Goal: Subscribe to service/newsletter

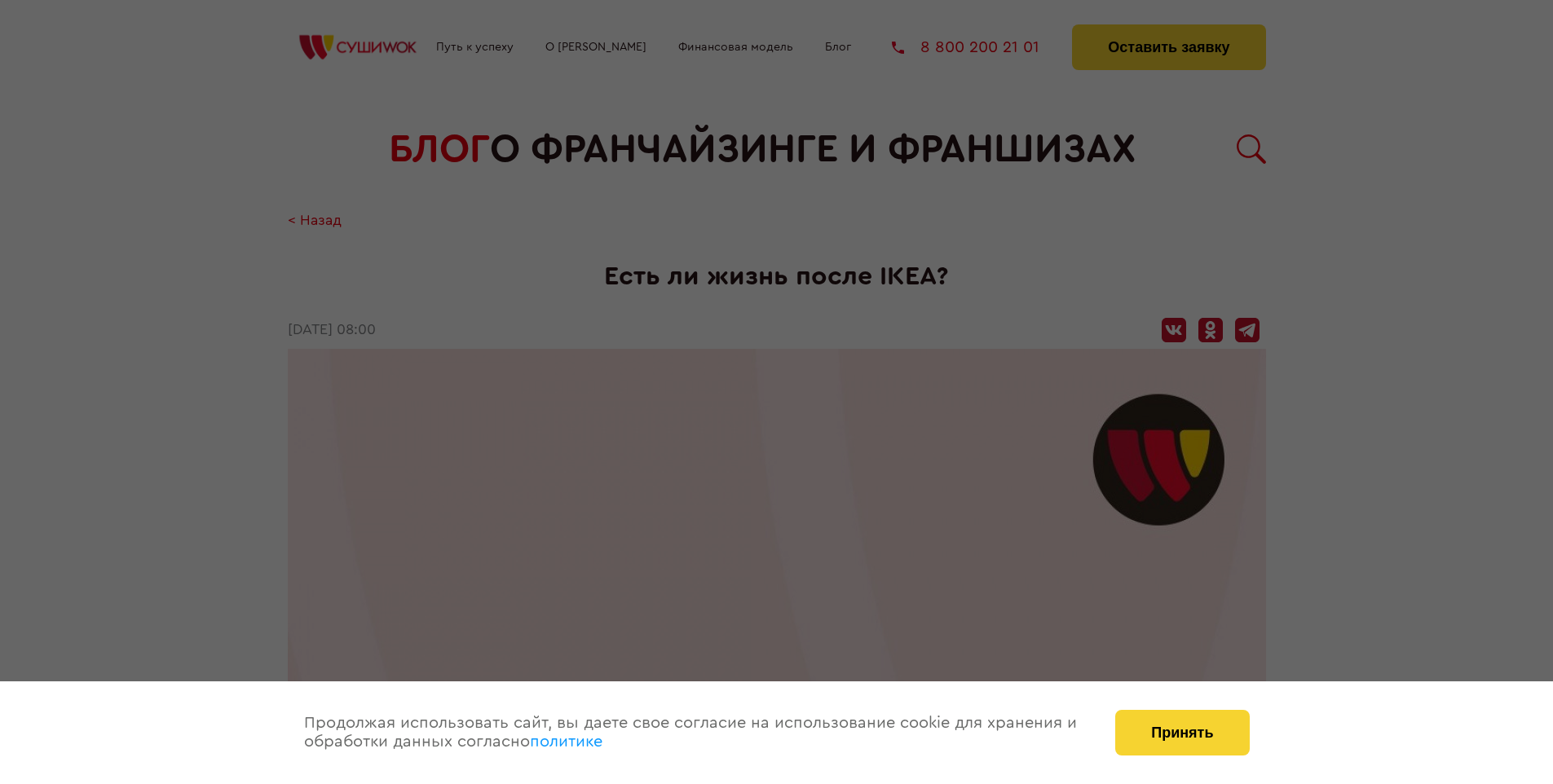
scroll to position [2531, 0]
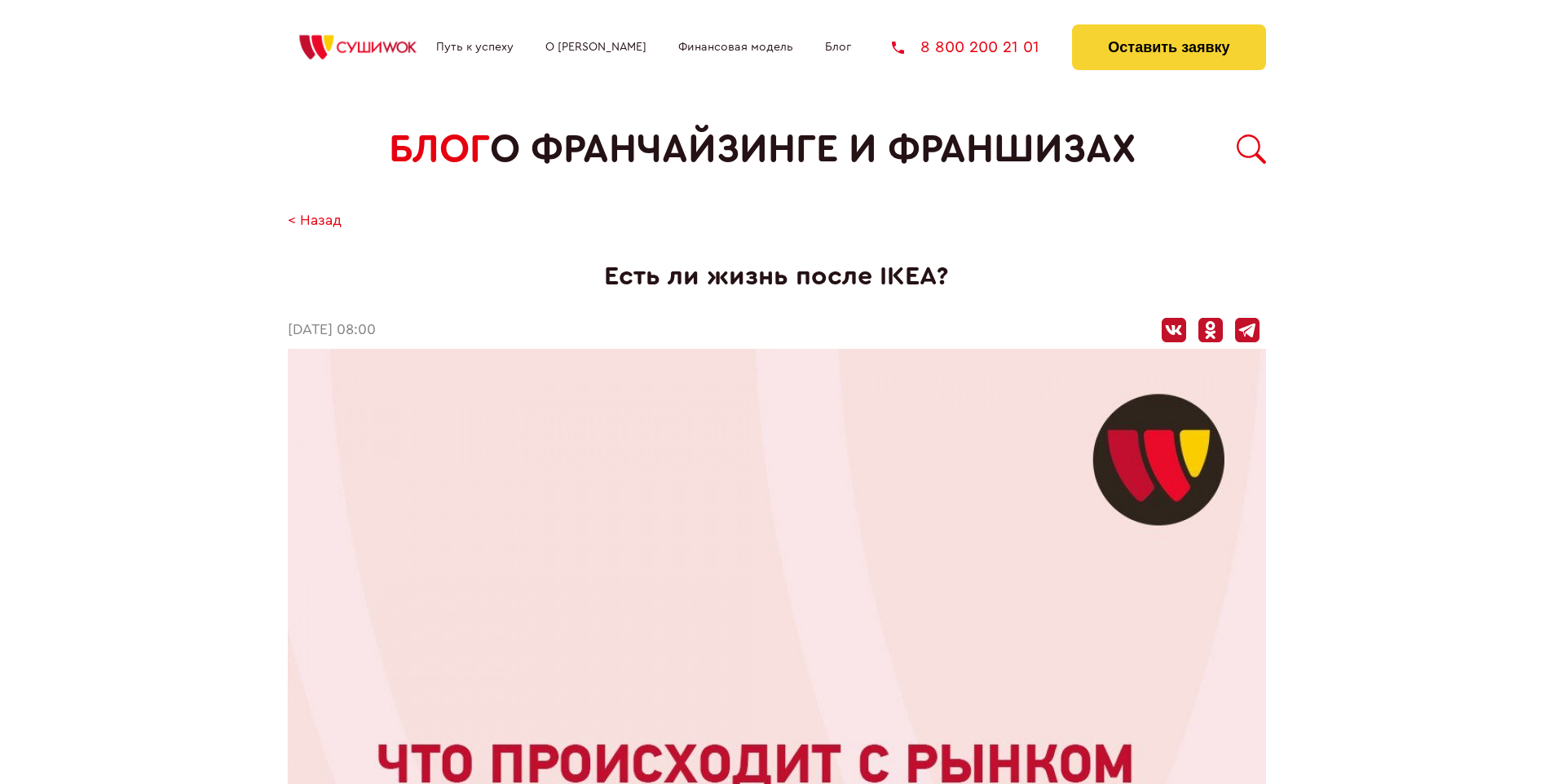
scroll to position [2531, 0]
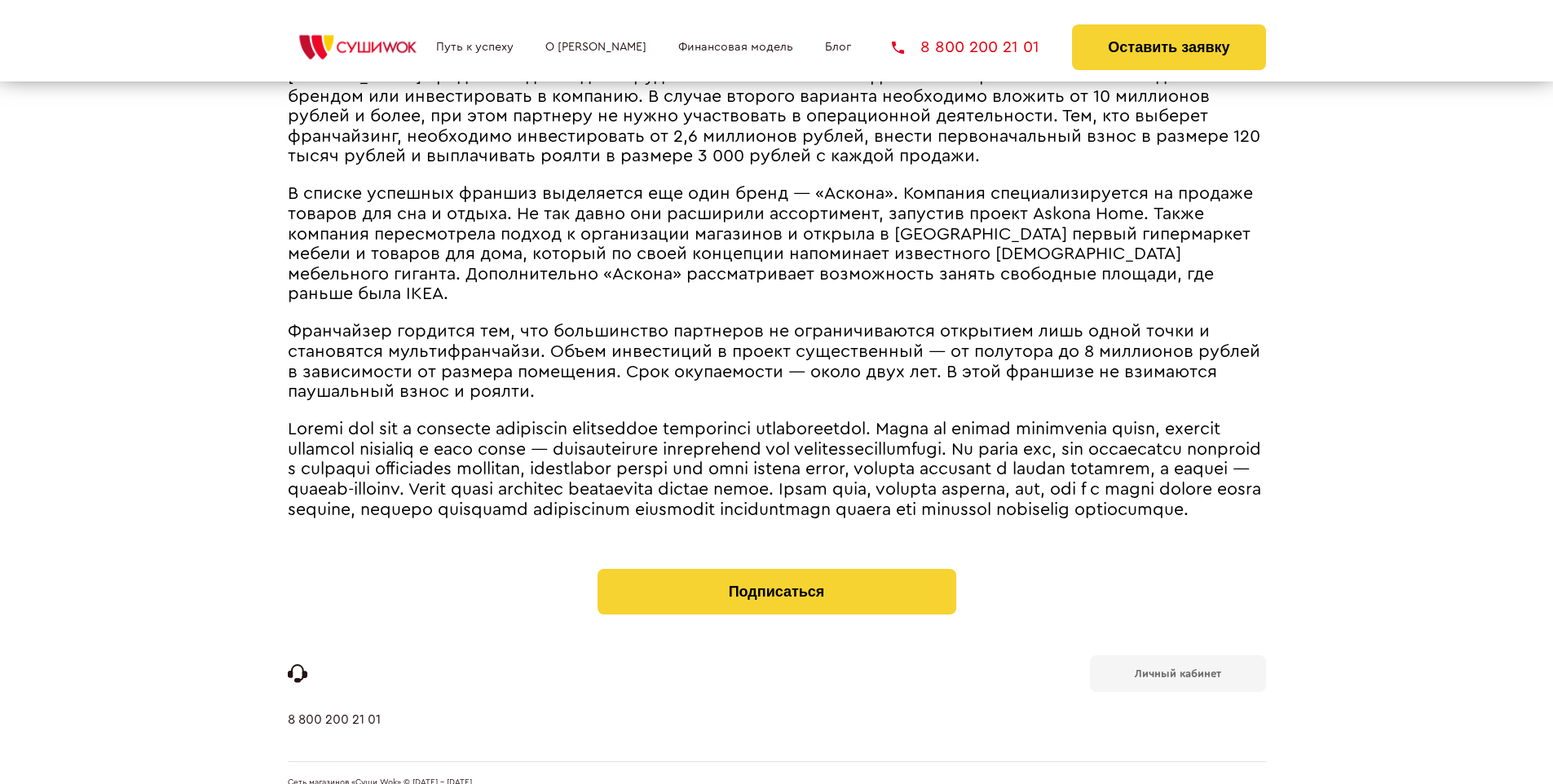
click at [1177, 669] on b "Личный кабинет" at bounding box center [1177, 674] width 86 height 11
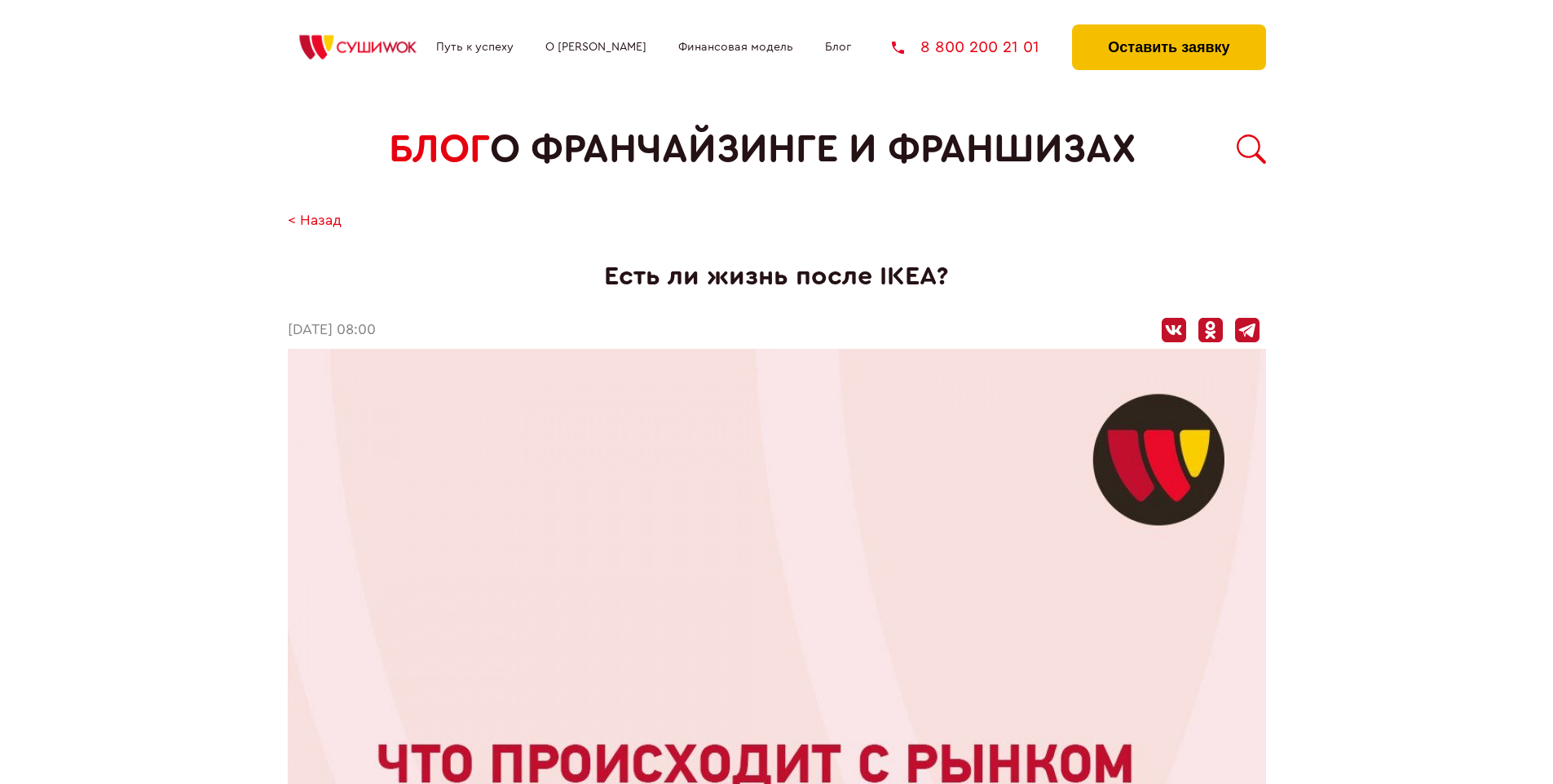
click at [1168, 28] on button "Оставить заявку" at bounding box center [1168, 47] width 193 height 46
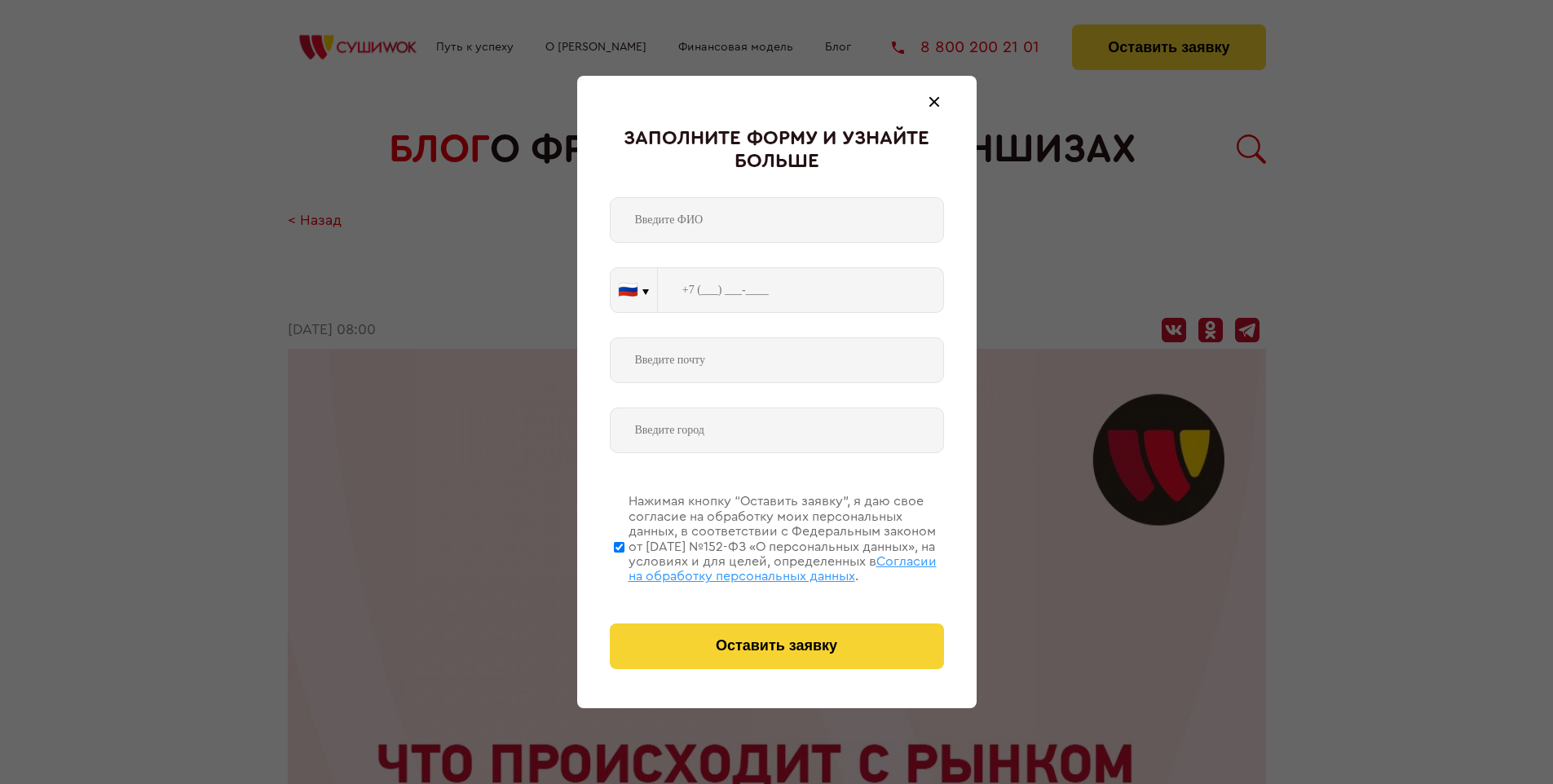
click at [756, 566] on span "Согласии на обработку персональных данных" at bounding box center [782, 568] width 308 height 28
click at [624, 566] on input "Нажимая кнопку “Оставить заявку”, я даю свое согласие на обработку моих персона…" at bounding box center [619, 547] width 11 height 131
checkbox input "false"
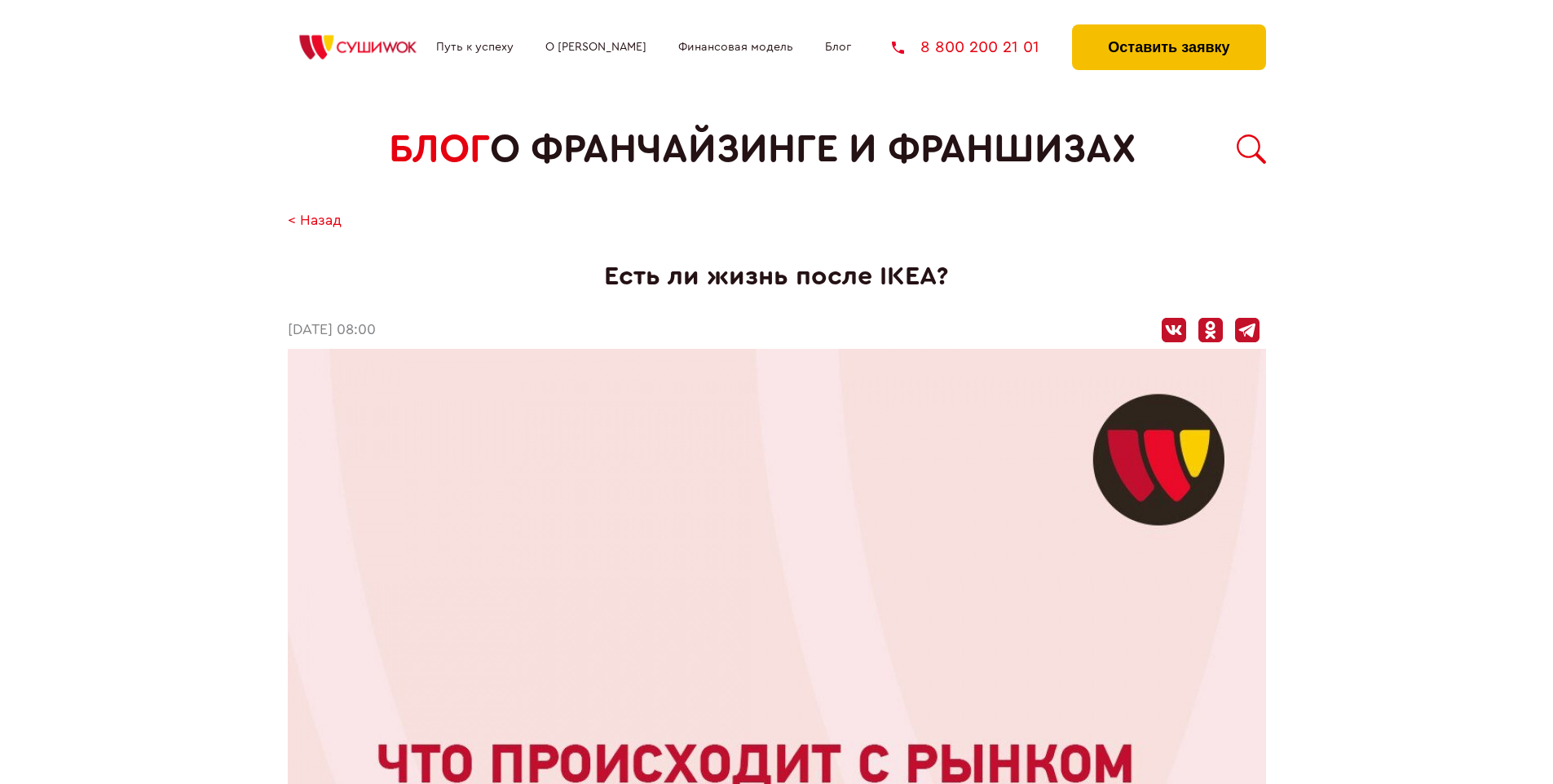
click at [1168, 28] on button "Оставить заявку" at bounding box center [1168, 47] width 193 height 46
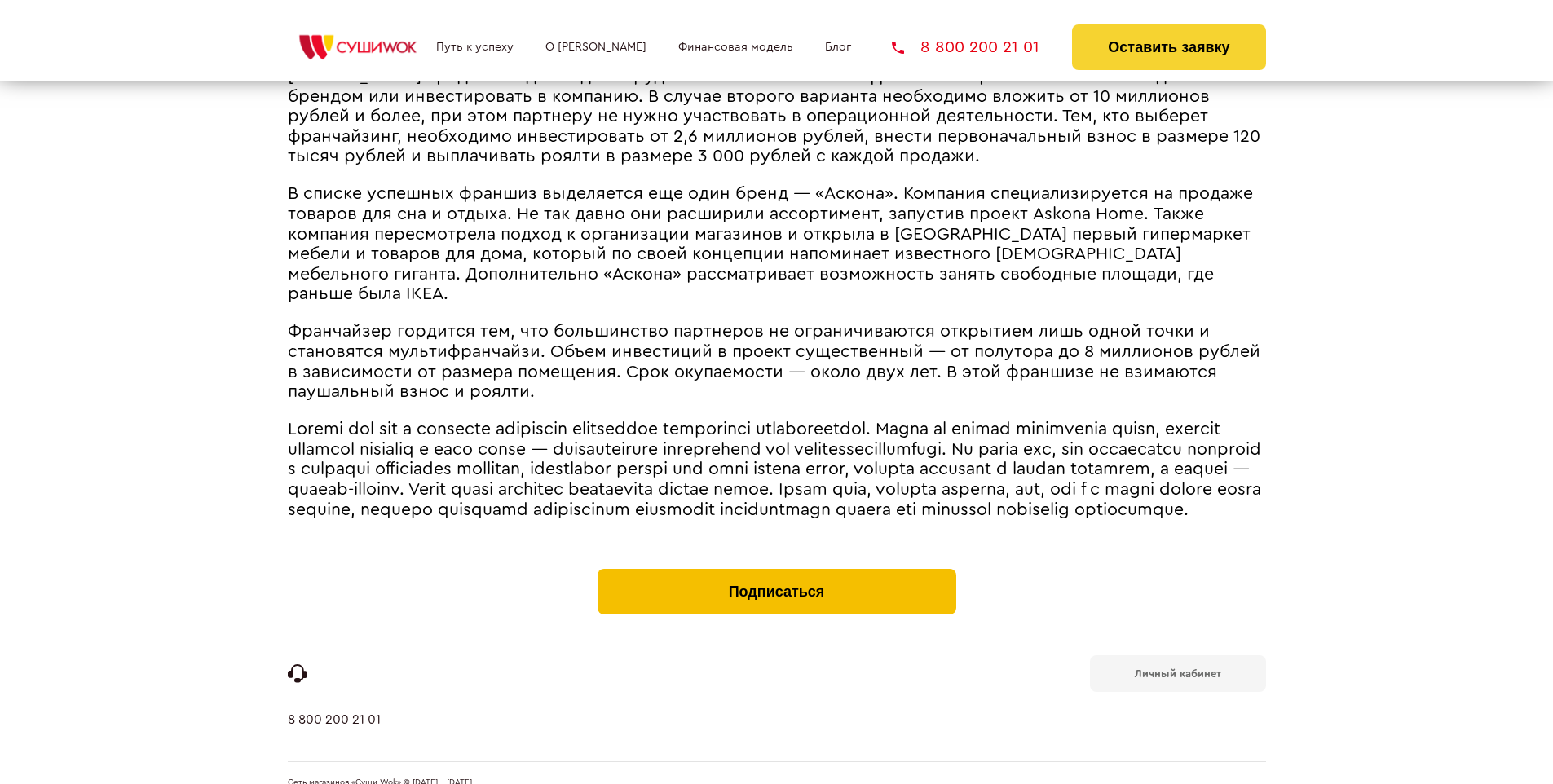
click at [776, 569] on button "Подписаться" at bounding box center [776, 592] width 359 height 46
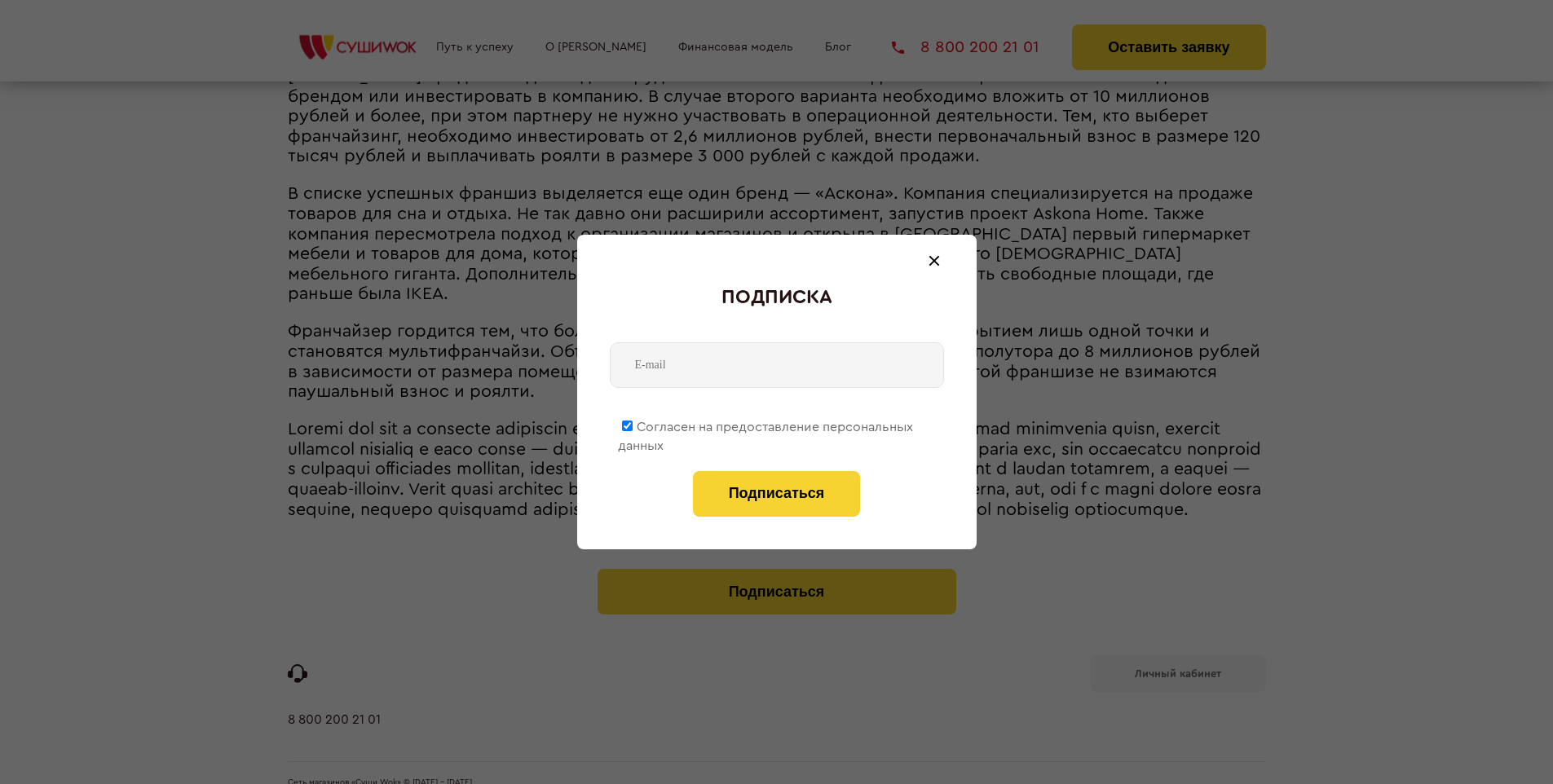
click at [766, 424] on span "Согласен на предоставление персональных данных" at bounding box center [765, 437] width 295 height 32
click at [633, 424] on input "Согласен на предоставление персональных данных" at bounding box center [627, 426] width 11 height 11
checkbox input "false"
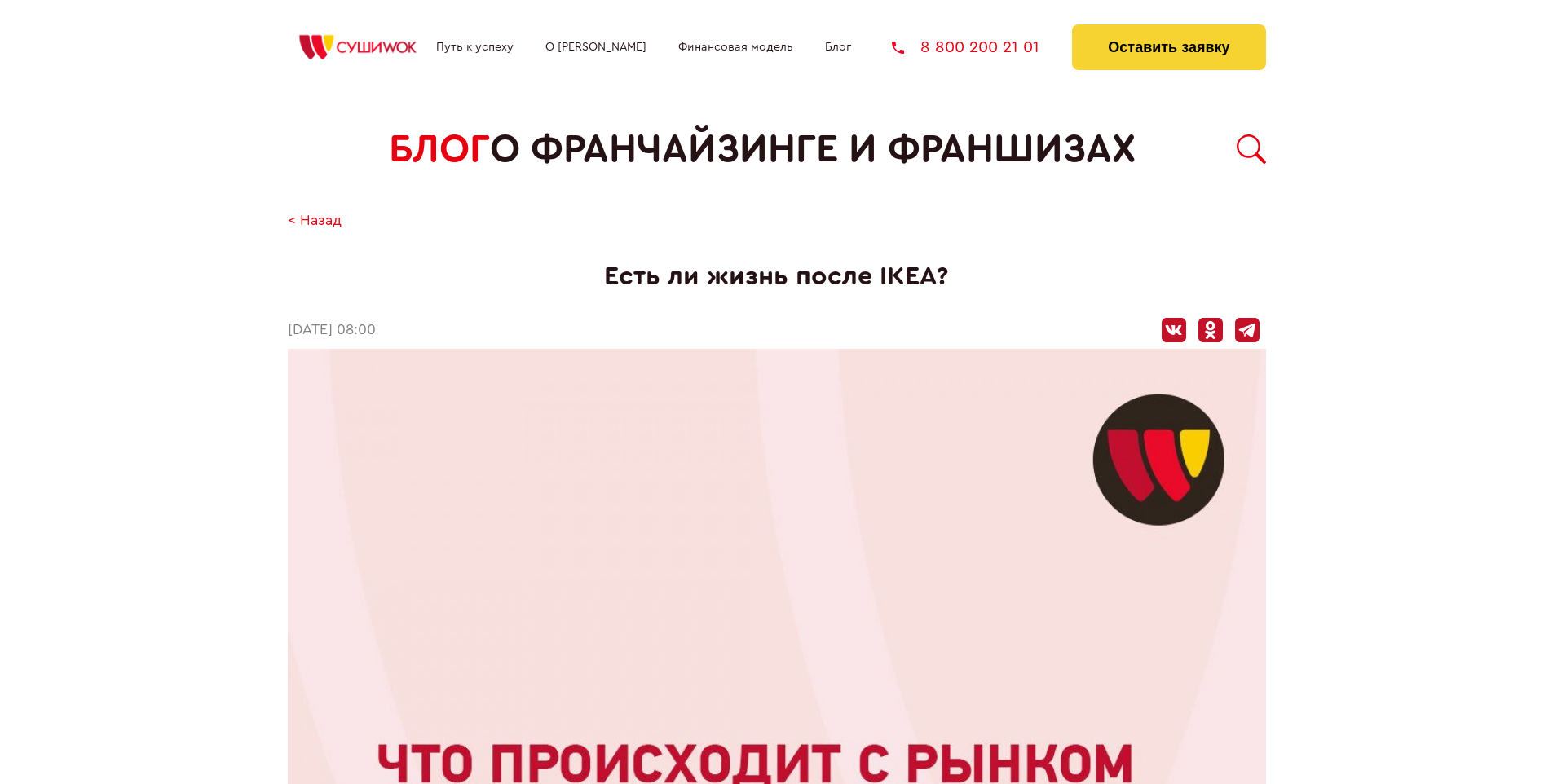
scroll to position [2531, 0]
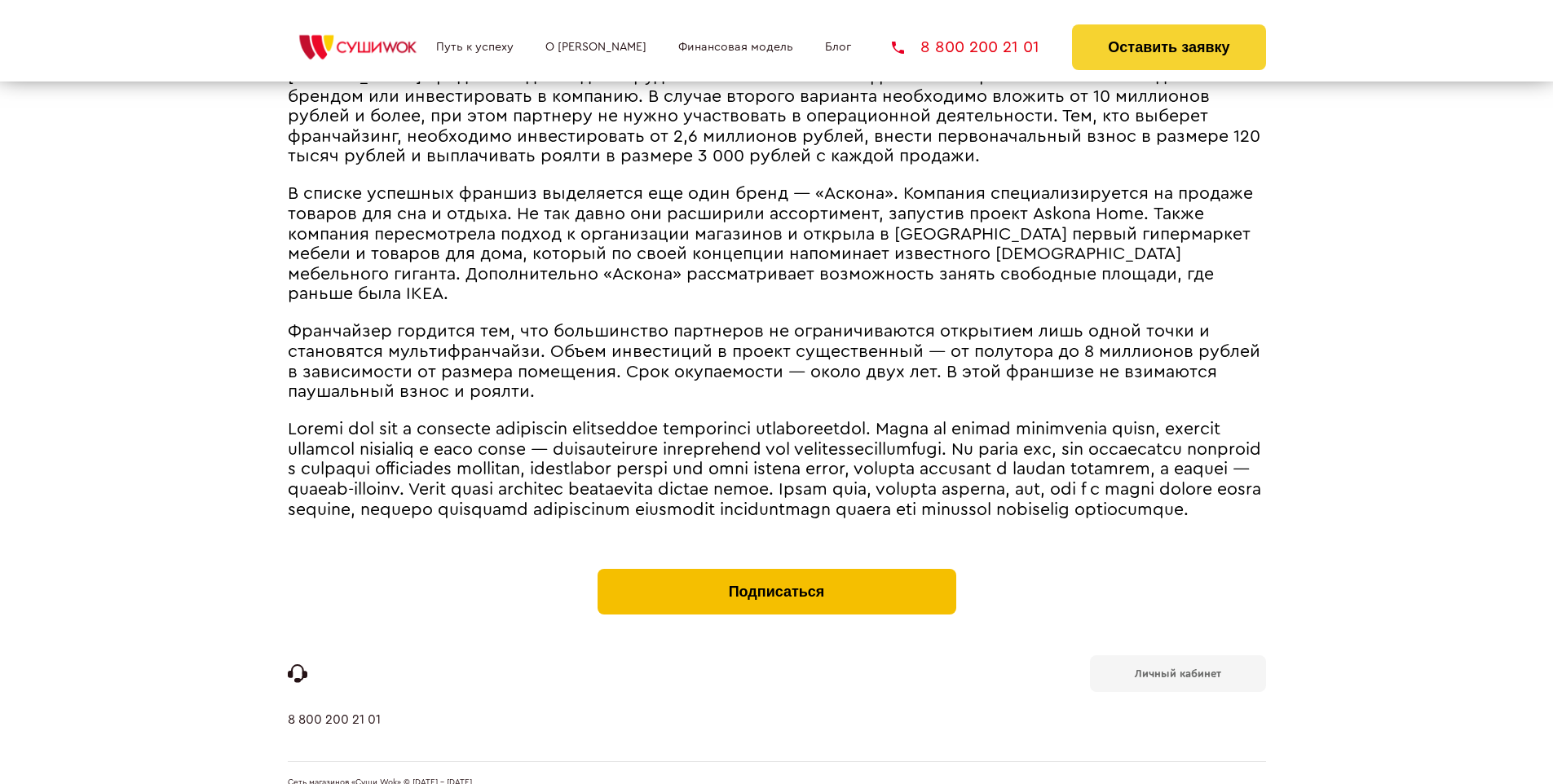
click at [776, 569] on button "Подписаться" at bounding box center [776, 592] width 359 height 46
